Goal: Information Seeking & Learning: Learn about a topic

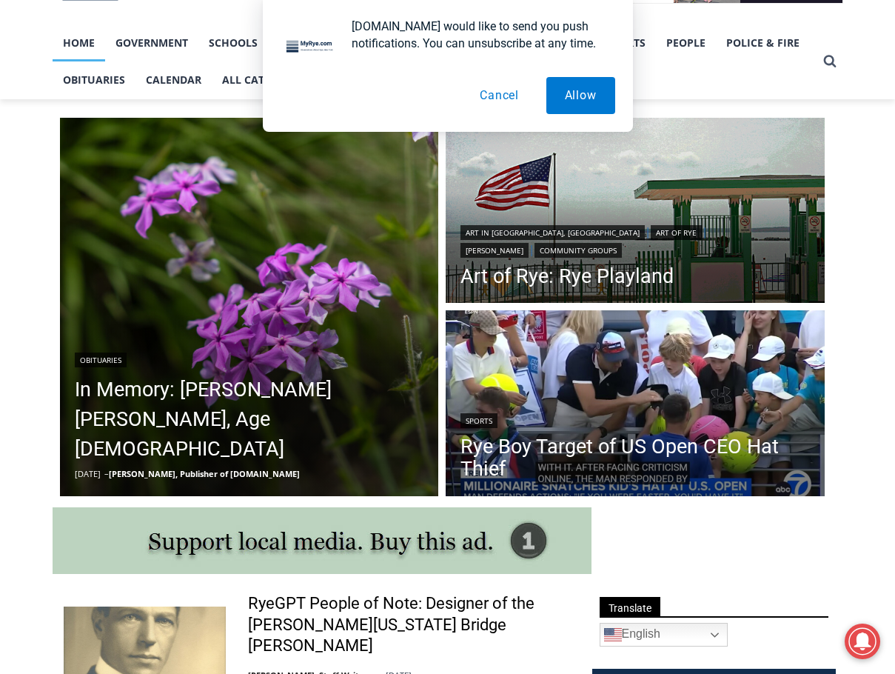
scroll to position [666, 0]
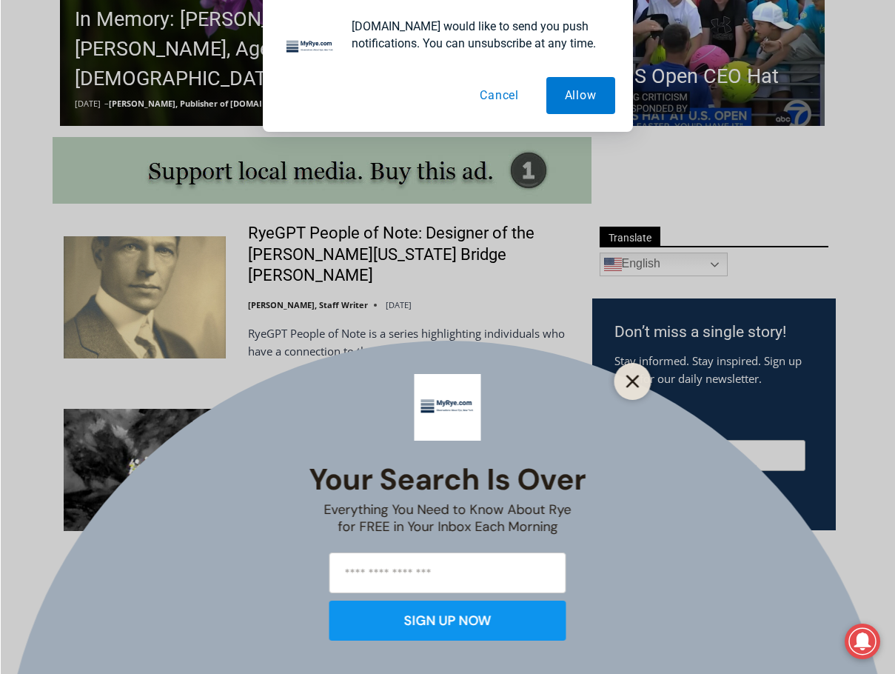
click at [626, 373] on button "Close" at bounding box center [633, 381] width 21 height 21
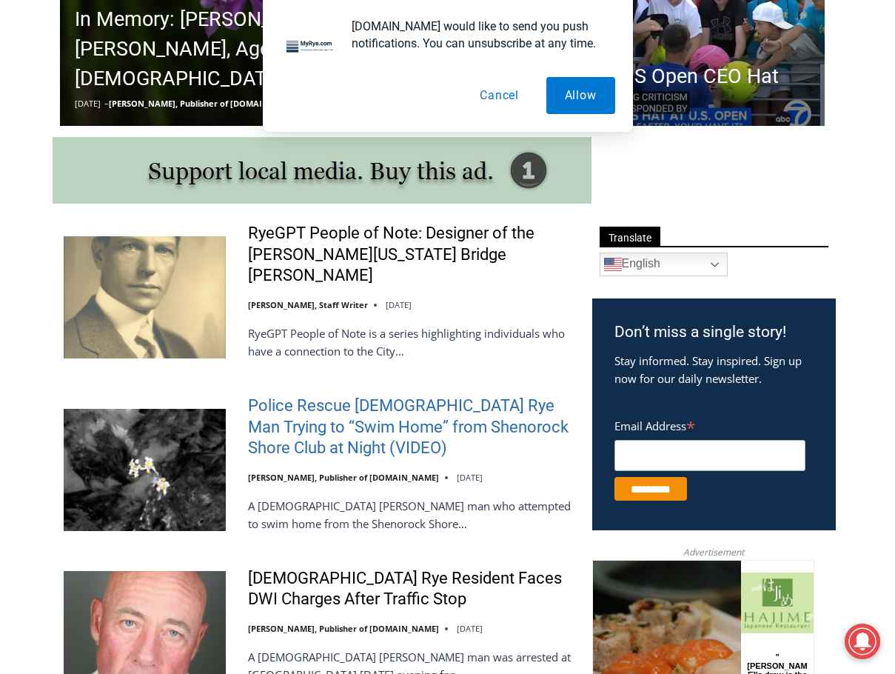
click at [337, 427] on link "Police Rescue 51 Year Old Rye Man Trying to “Swim Home” from Shenorock Shore Cl…" at bounding box center [410, 427] width 325 height 64
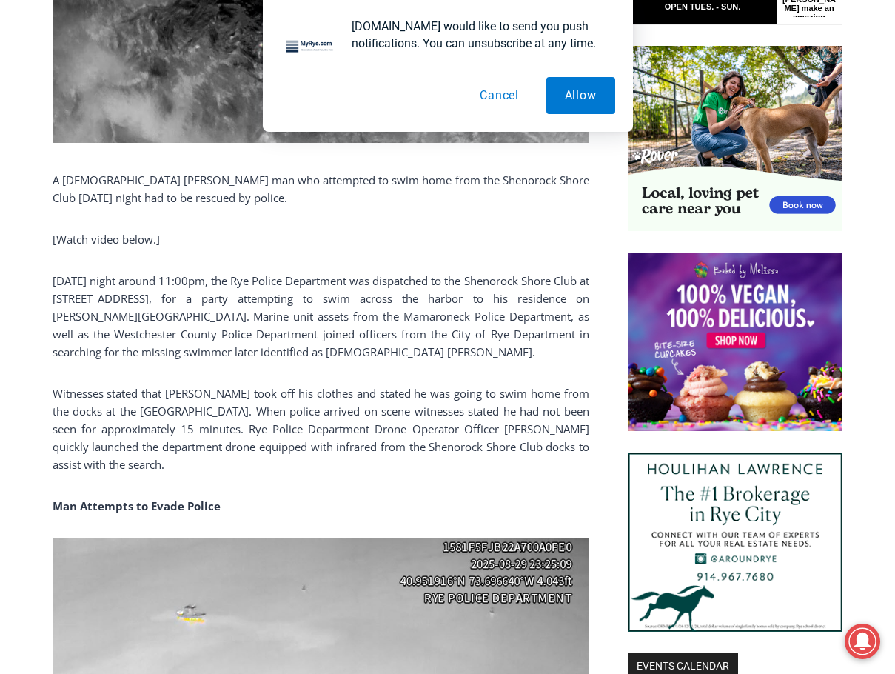
scroll to position [1036, 0]
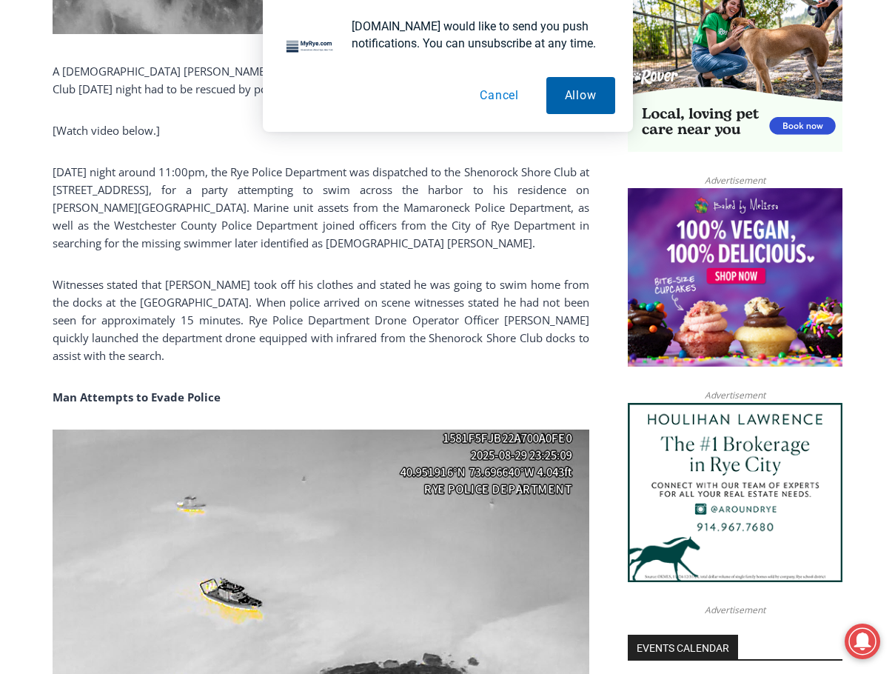
click at [559, 94] on button "Allow" at bounding box center [580, 95] width 69 height 37
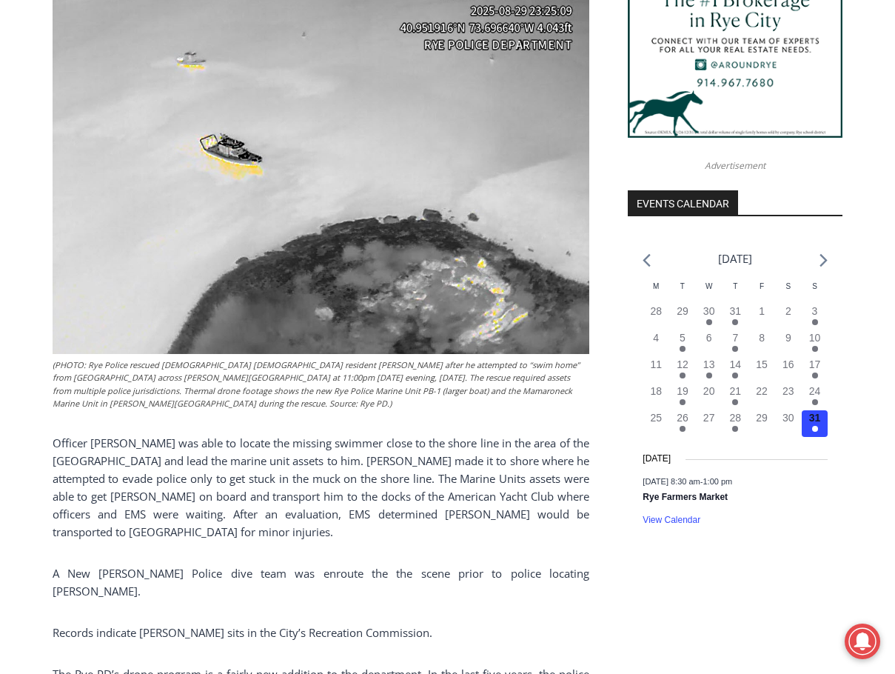
scroll to position [1406, 0]
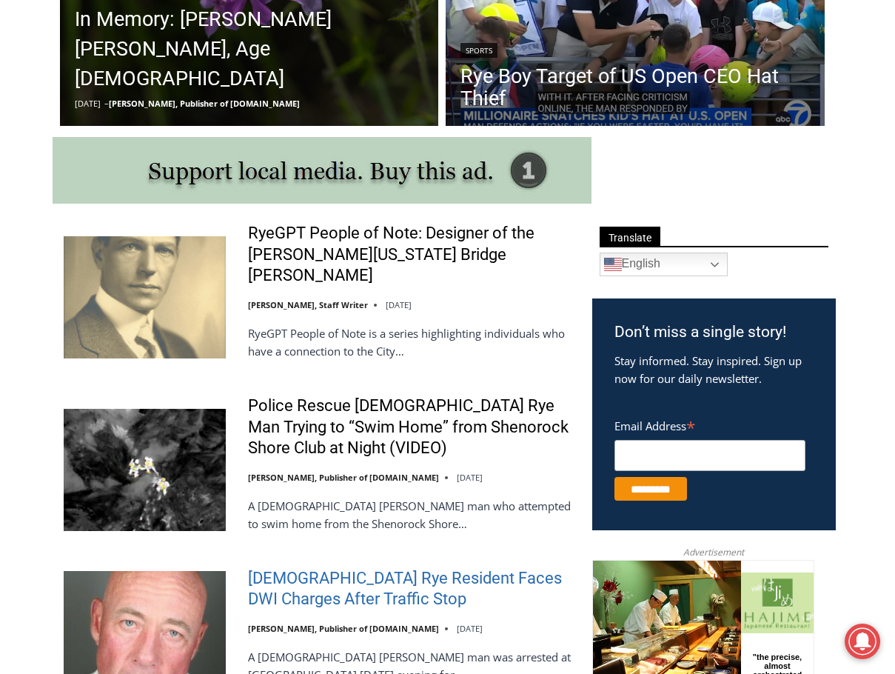
click at [346, 568] on link "56-Year-Old Rye Resident Faces DWI Charges After Traffic Stop" at bounding box center [410, 589] width 325 height 42
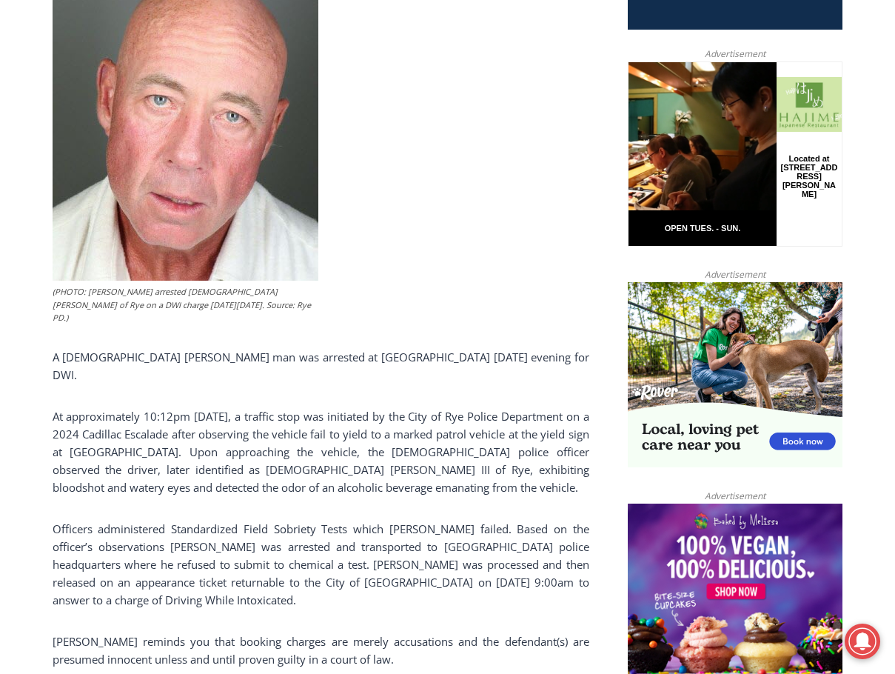
scroll to position [666, 0]
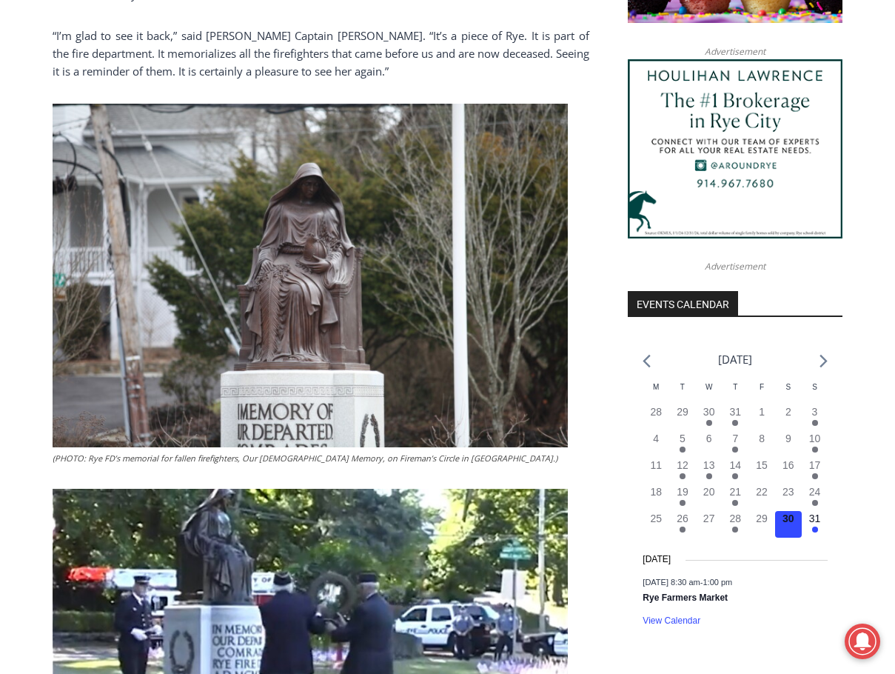
scroll to position [1602, 0]
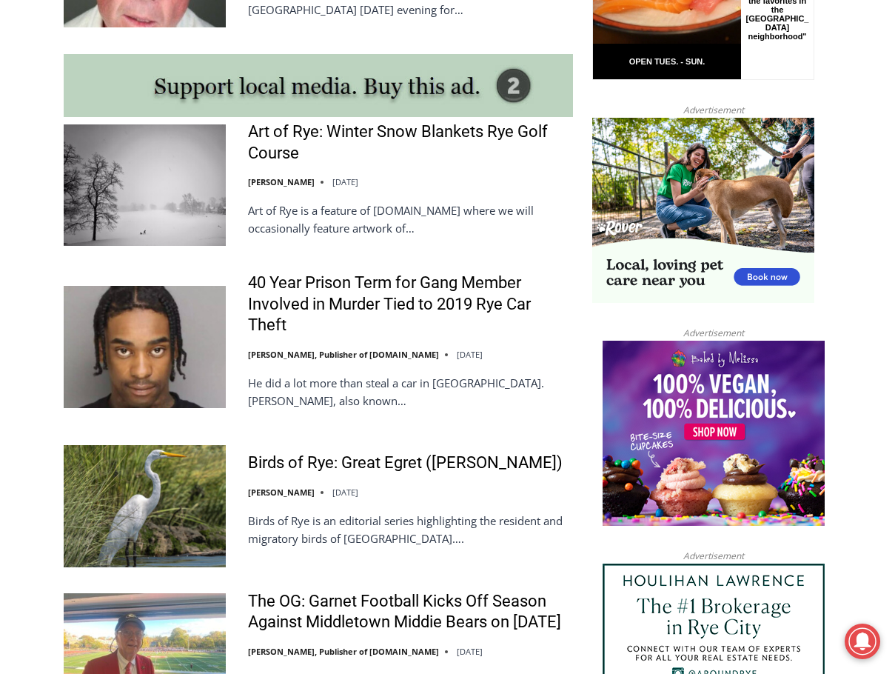
scroll to position [1332, 0]
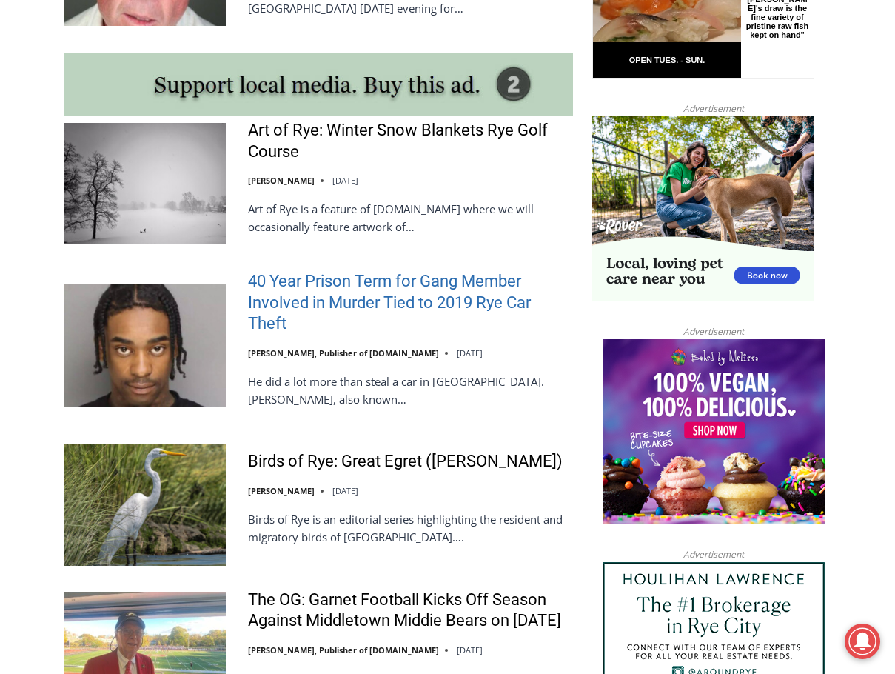
click at [338, 275] on link "40 Year Prison Term for Gang Member Involved in Murder Tied to 2019 Rye Car The…" at bounding box center [410, 303] width 325 height 64
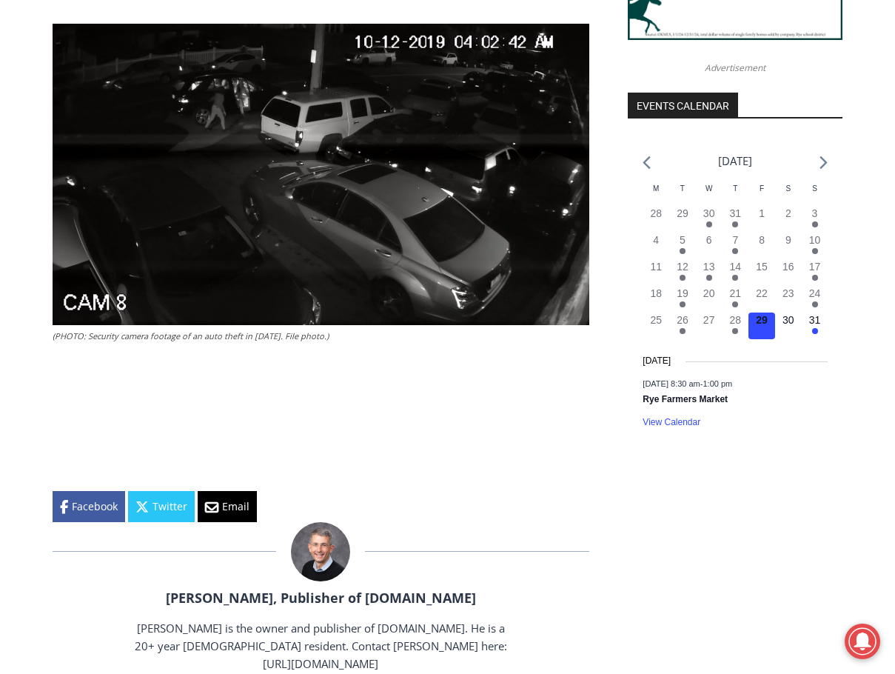
scroll to position [1703, 0]
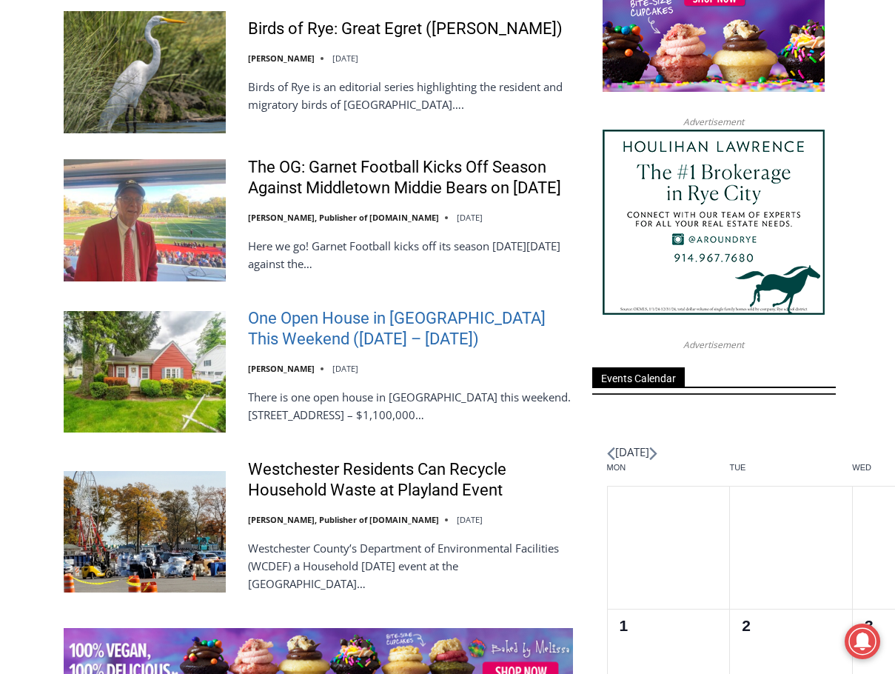
scroll to position [1777, 0]
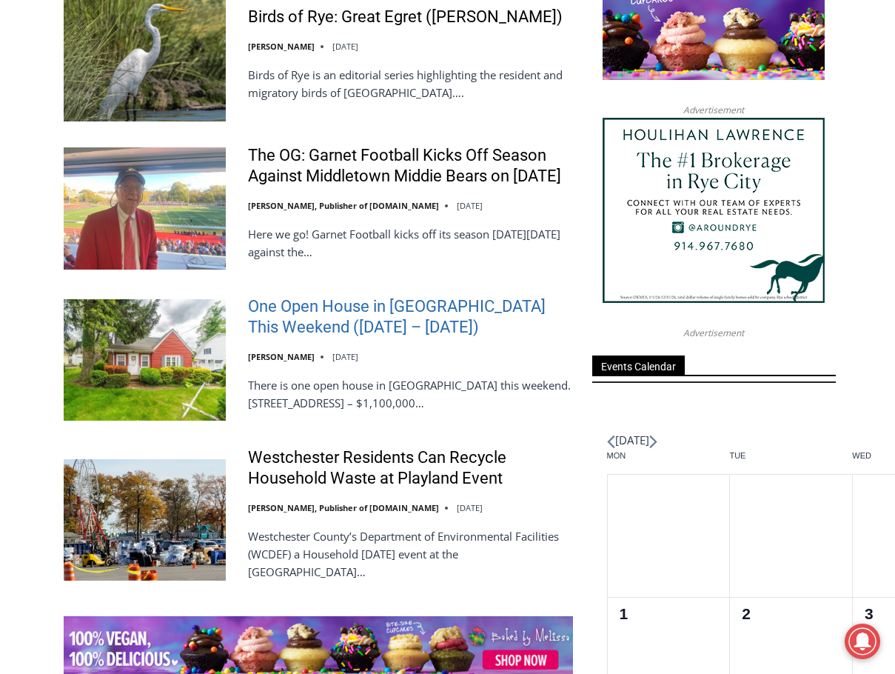
click at [364, 309] on link "One Open House in [GEOGRAPHIC_DATA] This Weekend ([DATE] – [DATE])" at bounding box center [410, 317] width 325 height 42
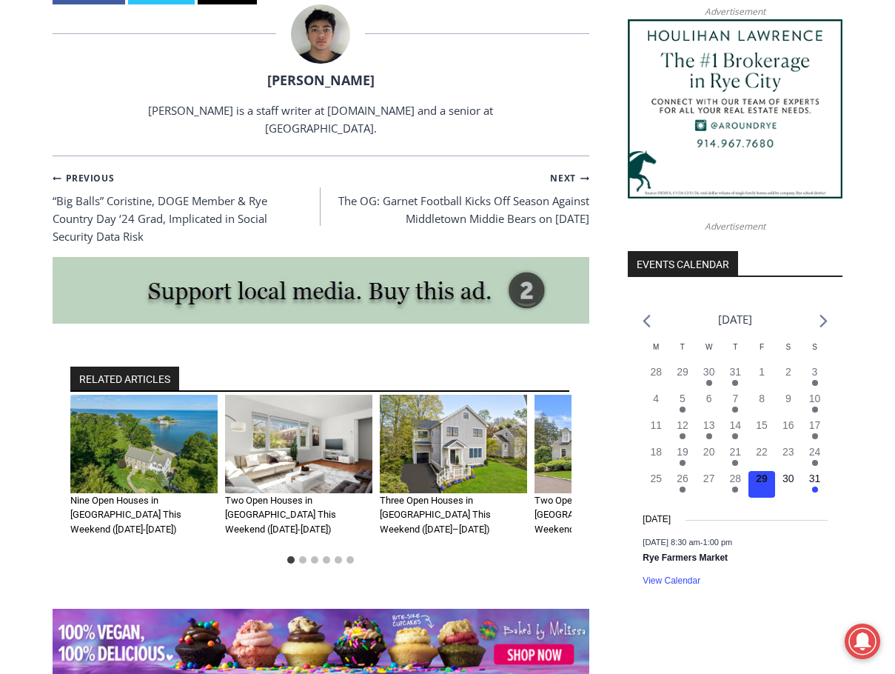
scroll to position [1481, 0]
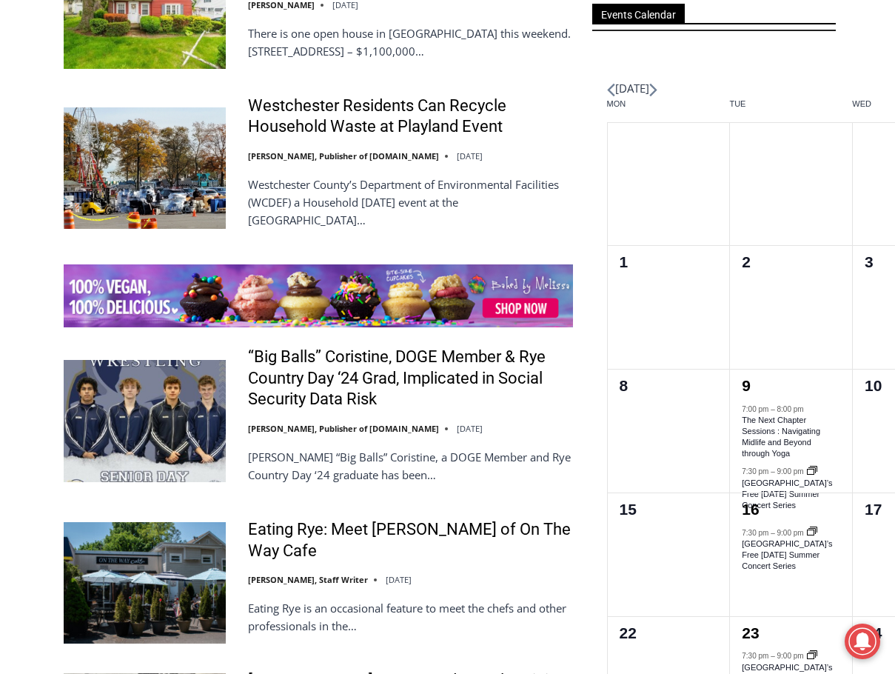
scroll to position [2221, 0]
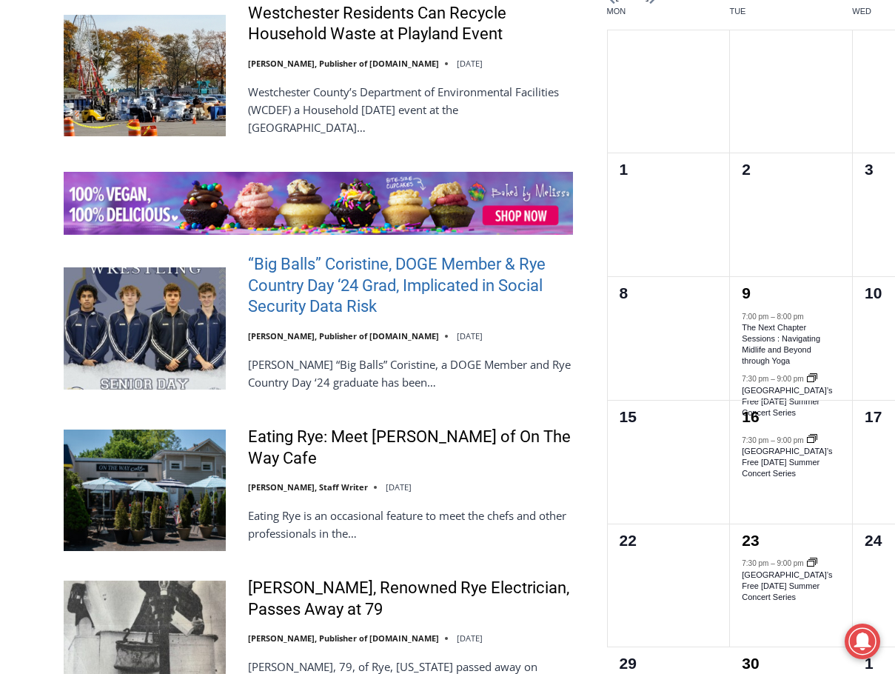
click at [326, 272] on link "“Big Balls” Coristine, DOGE Member & Rye Country Day ‘24 Grad, Implicated in So…" at bounding box center [410, 286] width 325 height 64
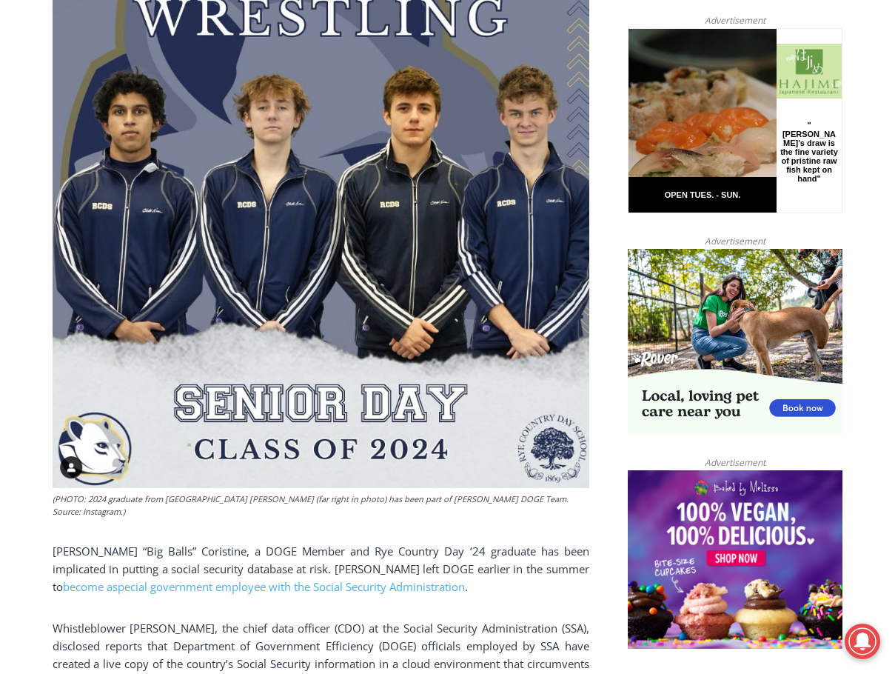
scroll to position [592, 0]
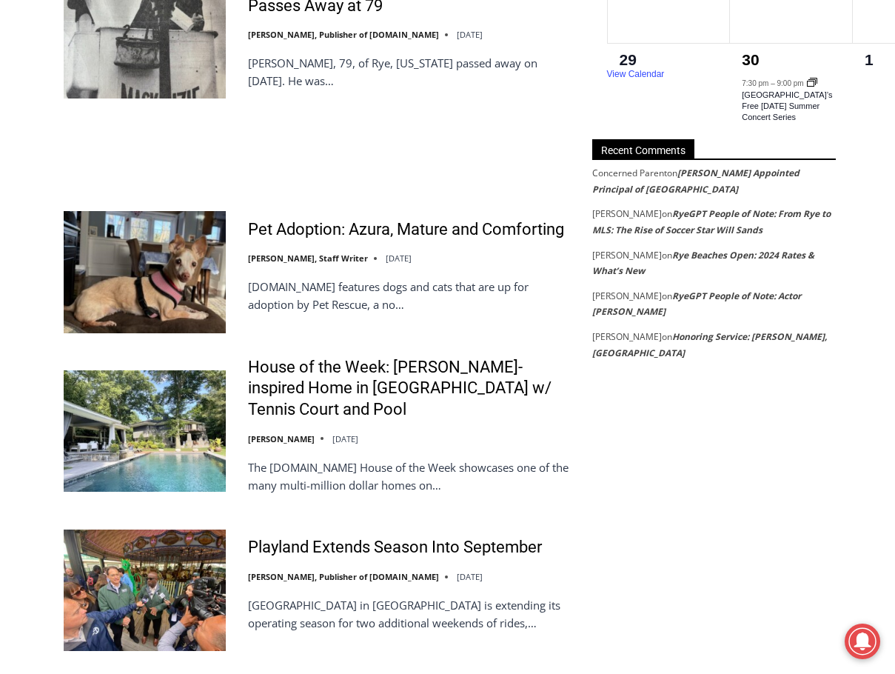
scroll to position [2887, 0]
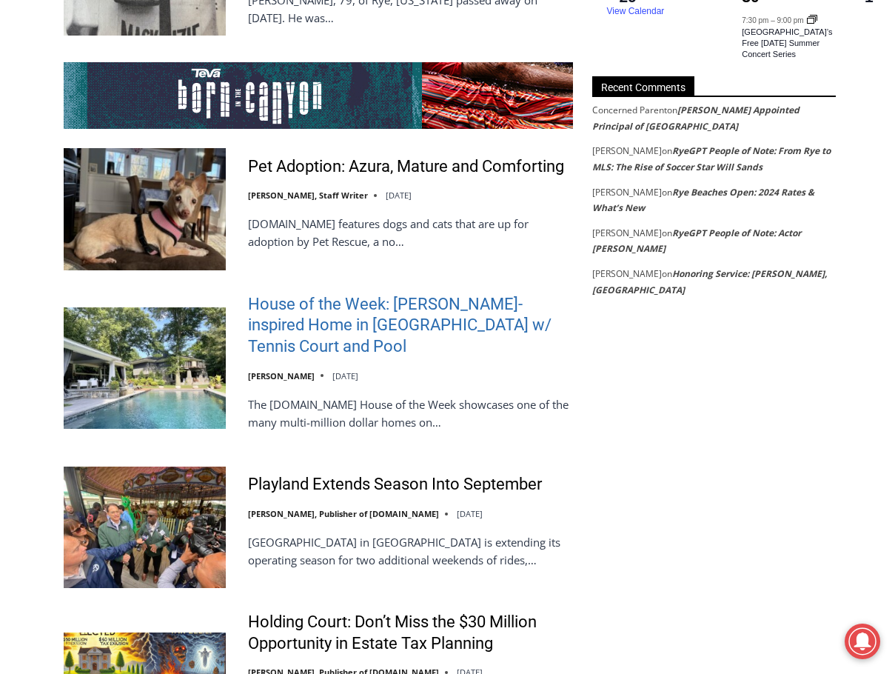
click at [299, 315] on link "House of the Week: [PERSON_NAME]-inspired Home in [GEOGRAPHIC_DATA] w/ Tennis C…" at bounding box center [410, 326] width 325 height 64
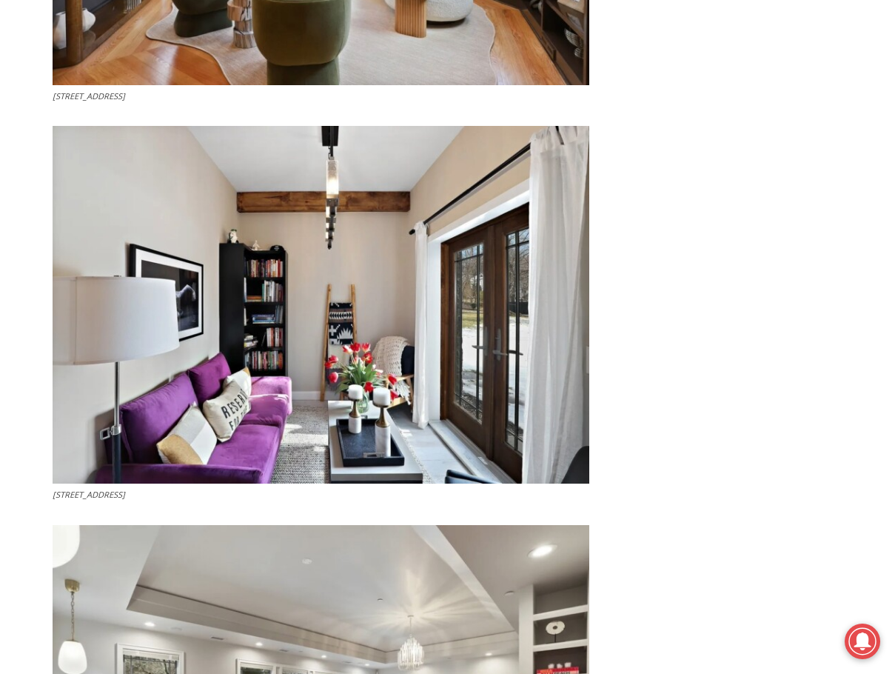
scroll to position [4219, 0]
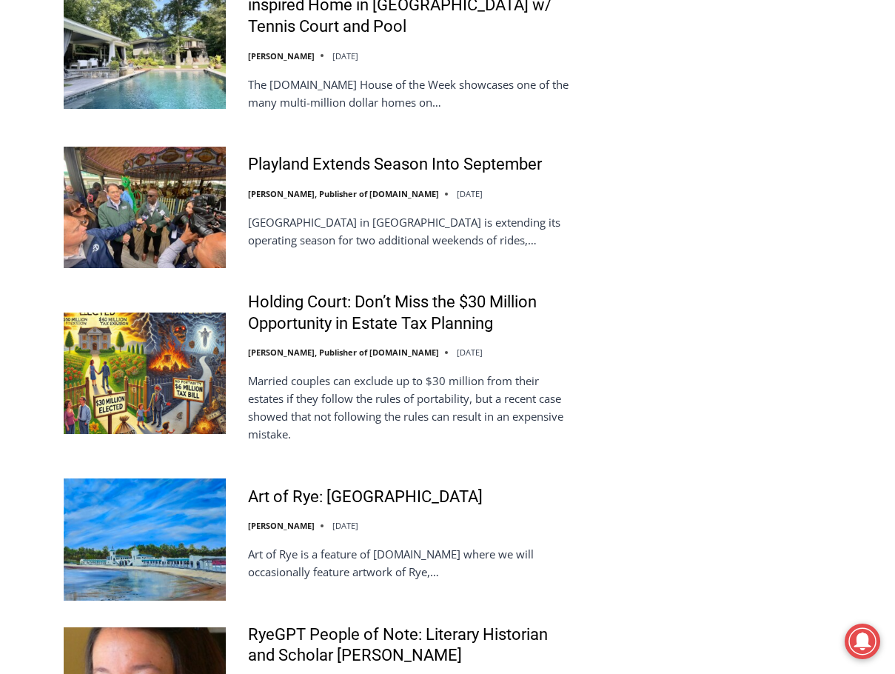
scroll to position [3035, 0]
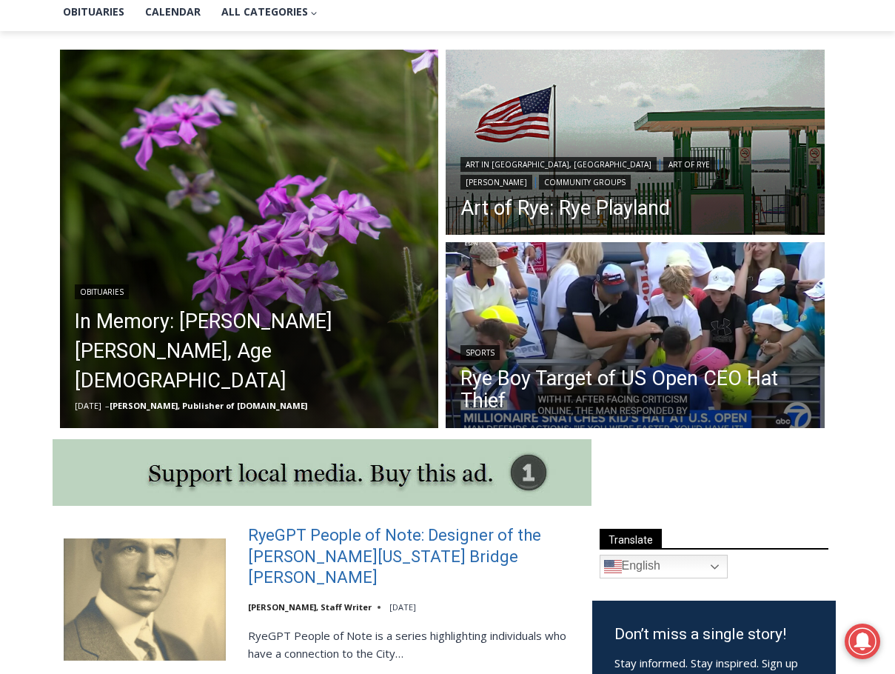
scroll to position [592, 0]
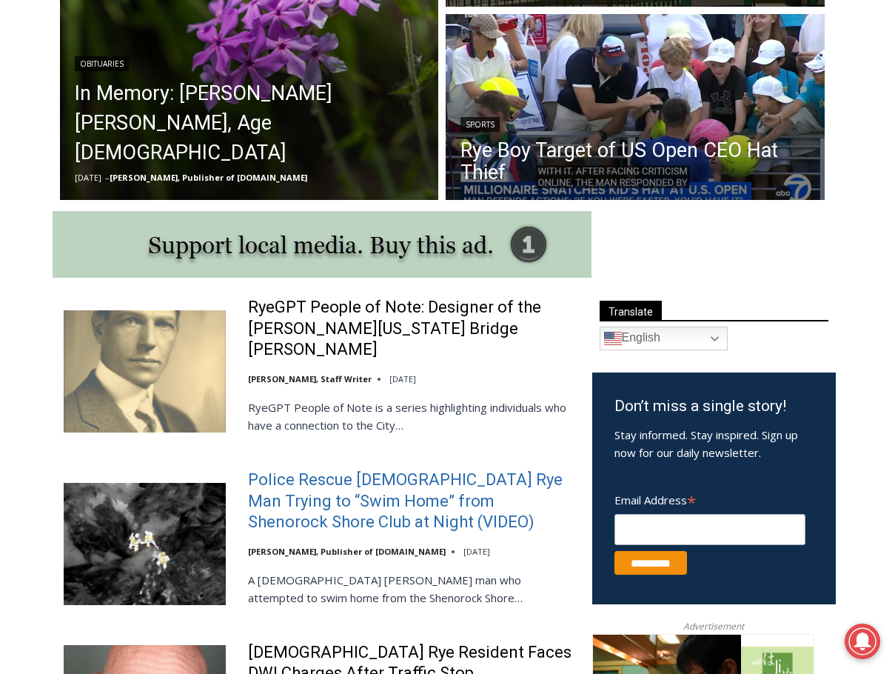
click at [355, 476] on link "Police Rescue [DEMOGRAPHIC_DATA] Rye Man Trying to “Swim Home” from Shenorock S…" at bounding box center [410, 501] width 325 height 64
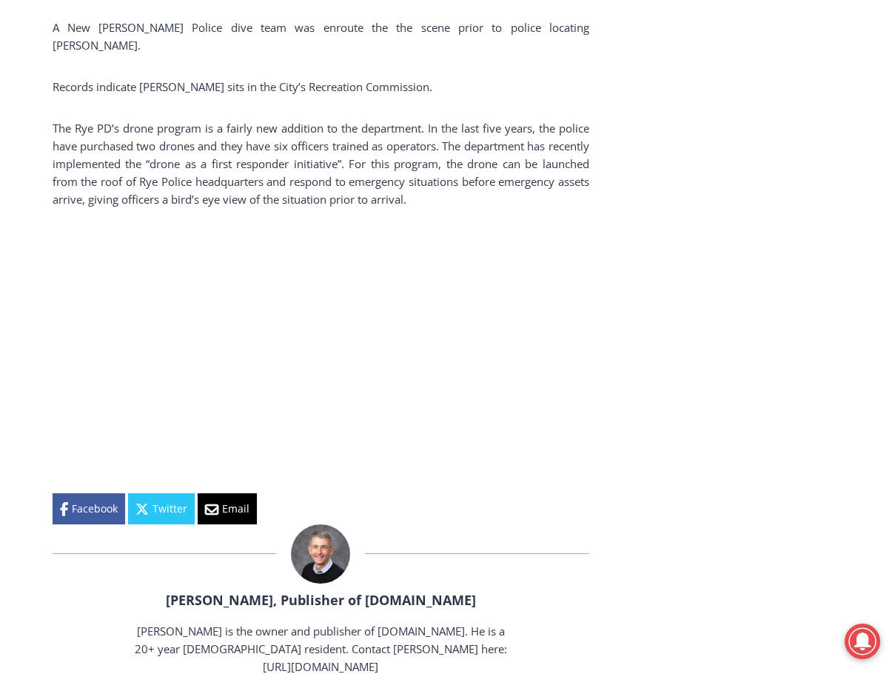
scroll to position [1999, 0]
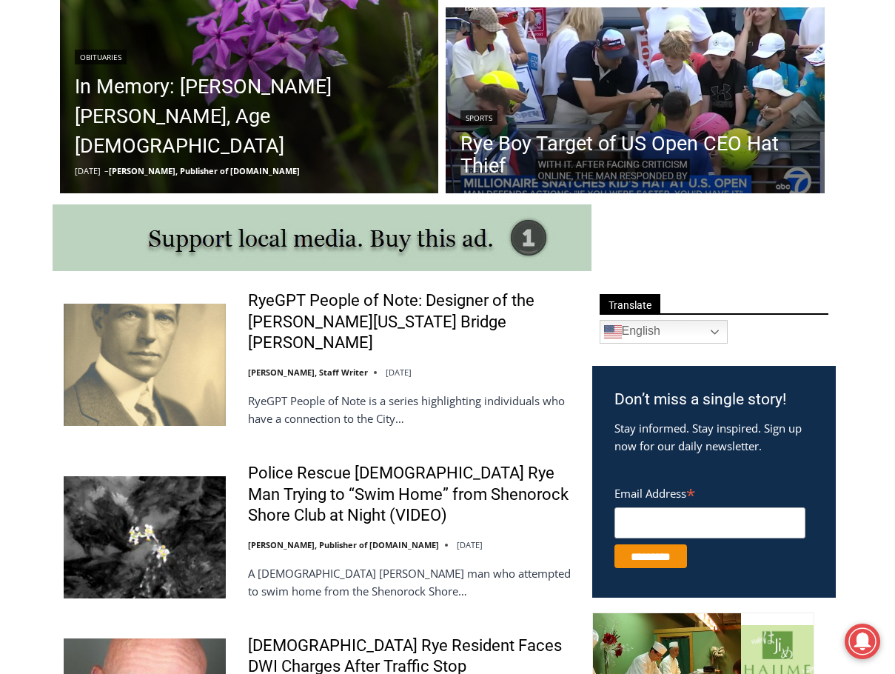
scroll to position [714, 0]
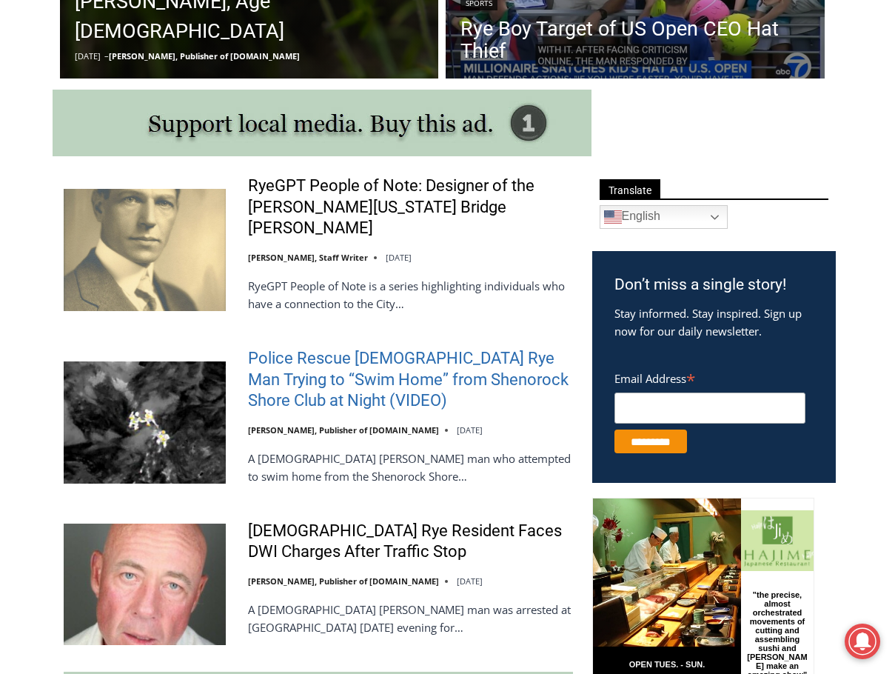
click at [281, 348] on link "Police Rescue [DEMOGRAPHIC_DATA] Rye Man Trying to “Swim Home” from Shenorock S…" at bounding box center [410, 380] width 325 height 64
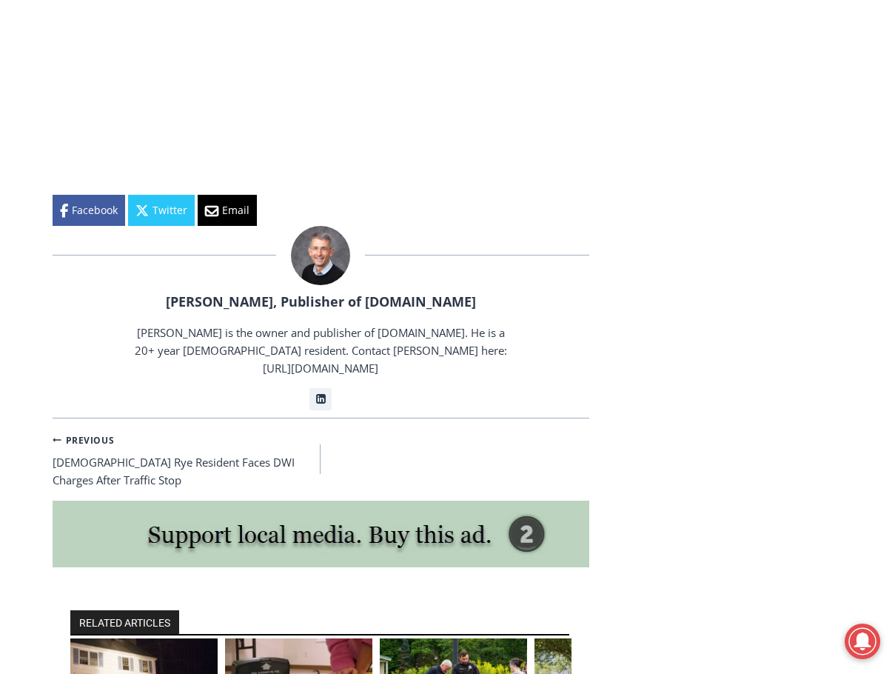
scroll to position [2221, 0]
